Goal: Information Seeking & Learning: Learn about a topic

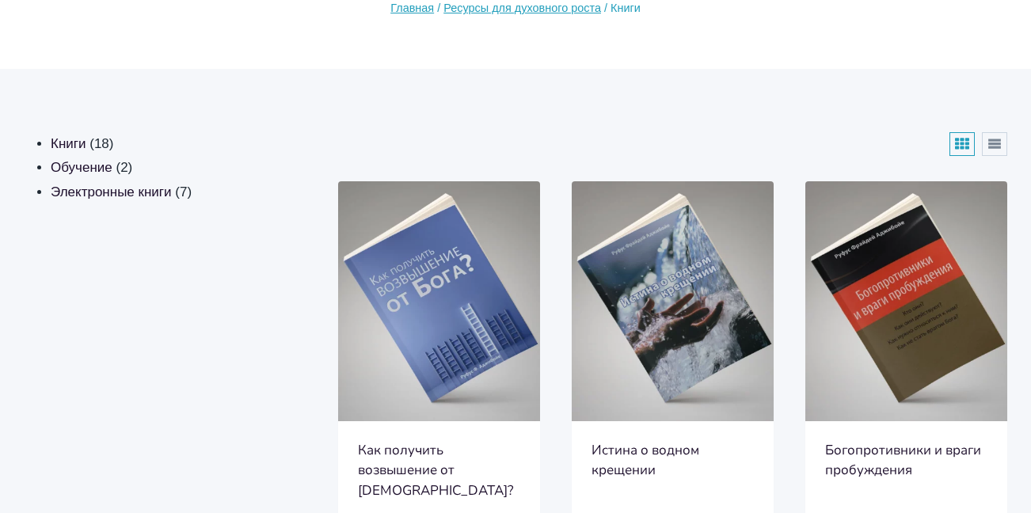
scroll to position [317, 0]
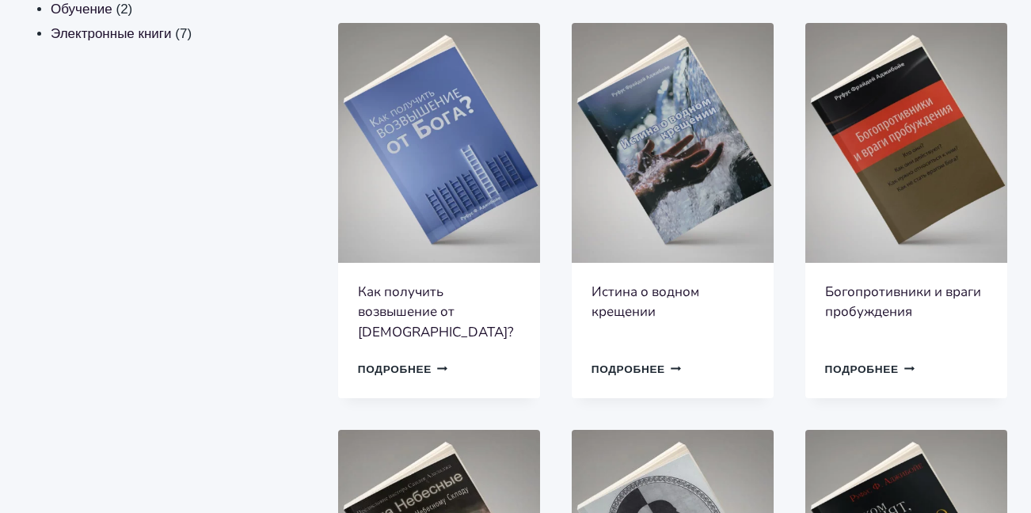
click at [390, 292] on link "Как получить возвышение от Бога?" at bounding box center [436, 312] width 156 height 59
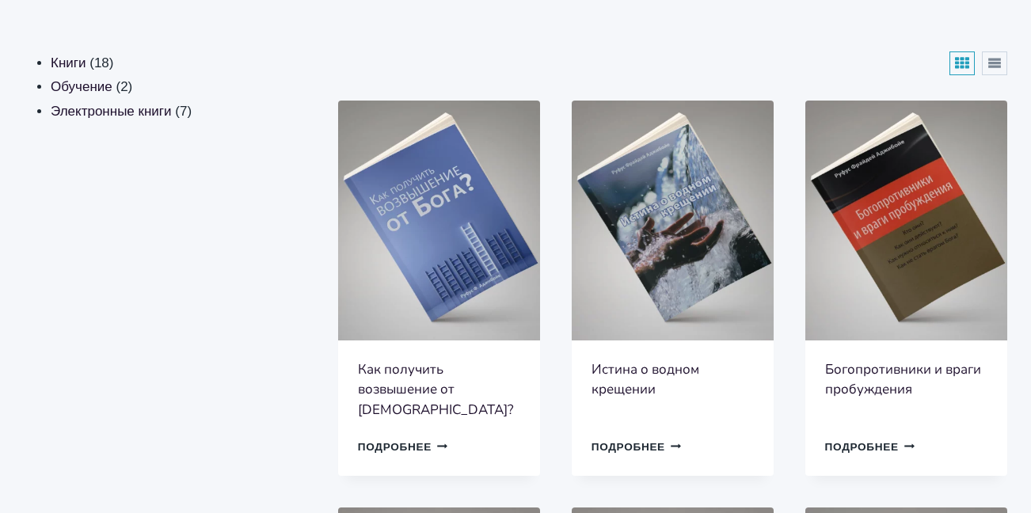
scroll to position [0, 0]
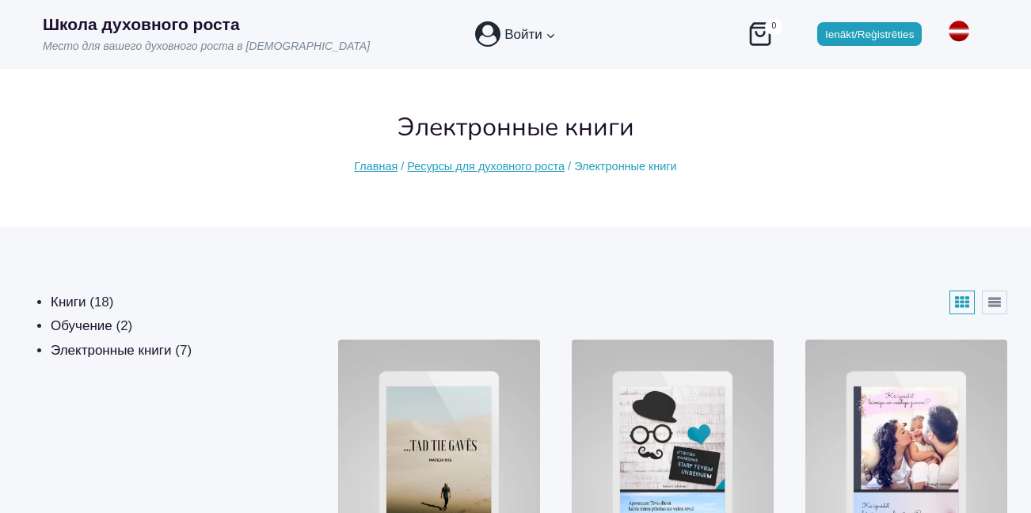
scroll to position [238, 0]
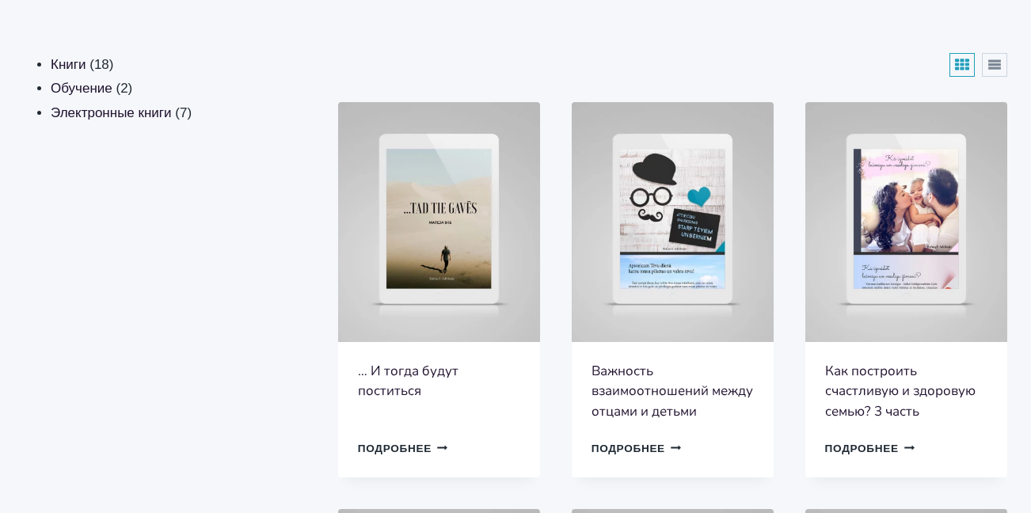
click at [414, 372] on link "… И тогда будут поститься" at bounding box center [408, 381] width 101 height 39
